Goal: Complete application form

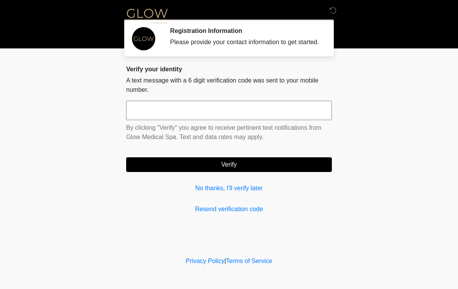
click at [267, 119] on input "text" at bounding box center [229, 110] width 206 height 19
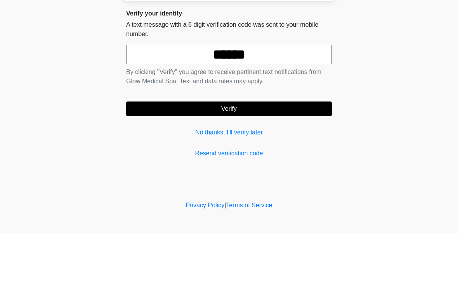
type input "******"
click at [252, 157] on button "Verify" at bounding box center [229, 164] width 206 height 15
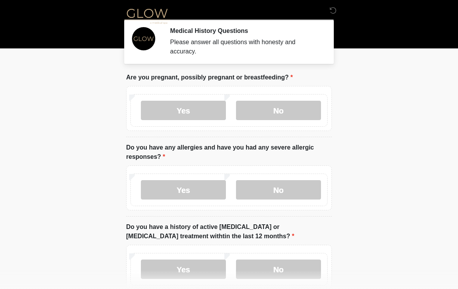
click at [284, 110] on label "No" at bounding box center [278, 110] width 85 height 19
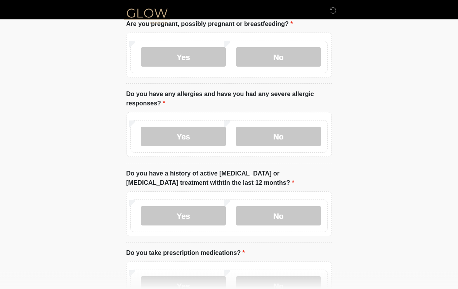
scroll to position [54, 0]
click at [287, 136] on label "No" at bounding box center [278, 135] width 85 height 19
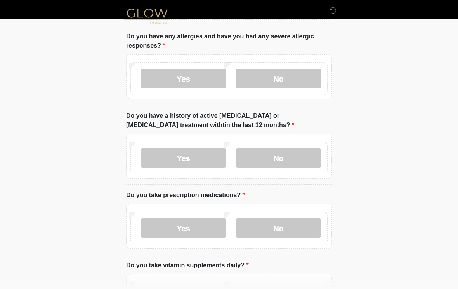
scroll to position [112, 0]
click at [283, 154] on label "No" at bounding box center [278, 157] width 85 height 19
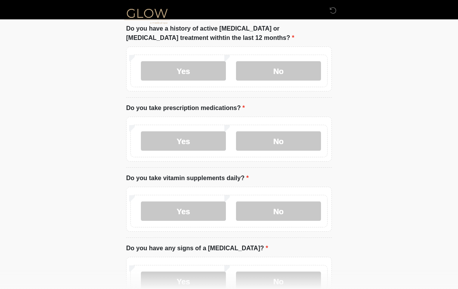
click at [284, 142] on label "No" at bounding box center [278, 140] width 85 height 19
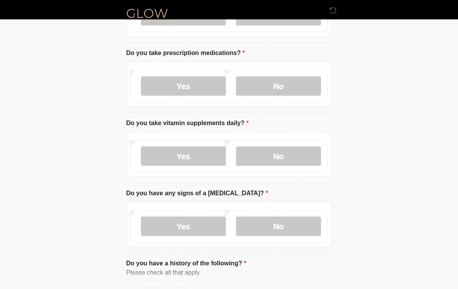
scroll to position [257, 0]
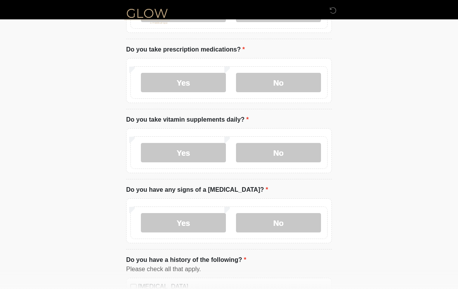
click at [280, 154] on label "No" at bounding box center [278, 152] width 85 height 19
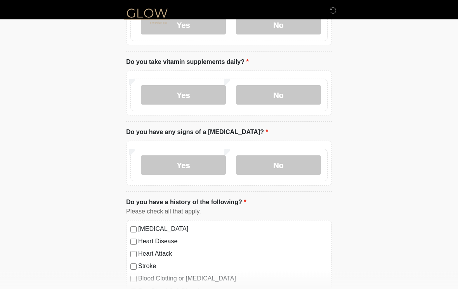
scroll to position [315, 0]
click at [290, 164] on label "No" at bounding box center [278, 164] width 85 height 19
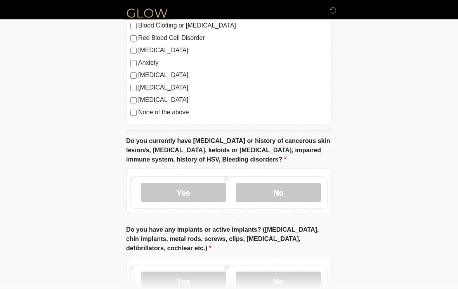
scroll to position [568, 0]
click at [287, 194] on label "No" at bounding box center [278, 192] width 85 height 19
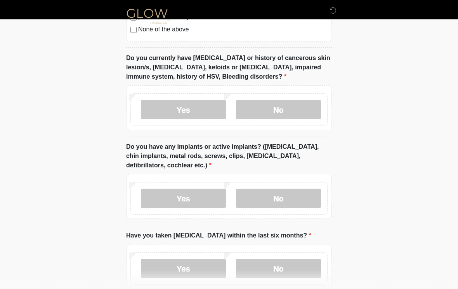
scroll to position [652, 0]
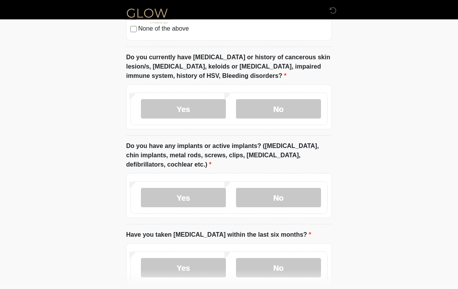
click at [278, 198] on label "No" at bounding box center [278, 197] width 85 height 19
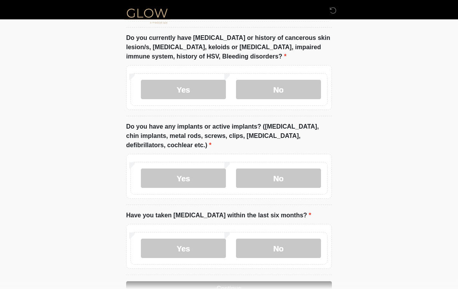
scroll to position [706, 0]
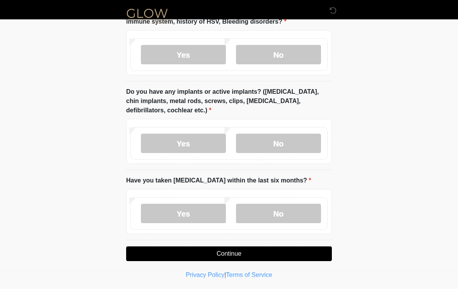
click at [280, 213] on label "No" at bounding box center [278, 213] width 85 height 19
click at [243, 253] on button "Continue" at bounding box center [229, 254] width 206 height 15
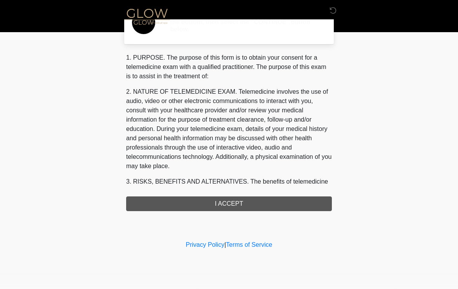
scroll to position [0, 0]
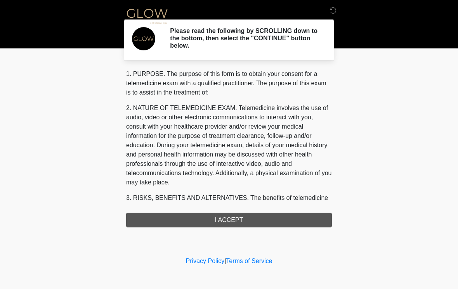
click at [233, 217] on div "1. PURPOSE. The purpose of this form is to obtain your consent for a telemedici…" at bounding box center [229, 148] width 206 height 158
click at [227, 218] on div "1. PURPOSE. The purpose of this form is to obtain your consent for a telemedici…" at bounding box center [229, 148] width 206 height 158
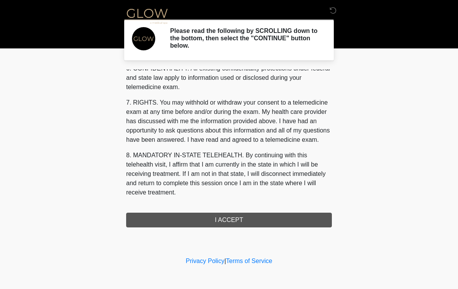
scroll to position [316, 0]
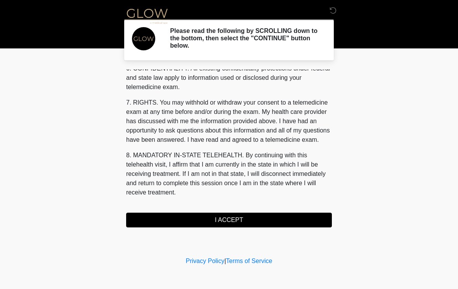
click at [226, 221] on button "I ACCEPT" at bounding box center [229, 220] width 206 height 15
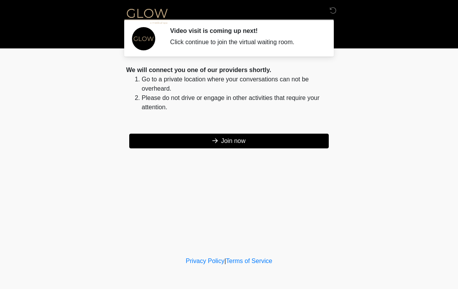
click at [229, 140] on button "Join now" at bounding box center [228, 141] width 199 height 15
